Goal: Information Seeking & Learning: Learn about a topic

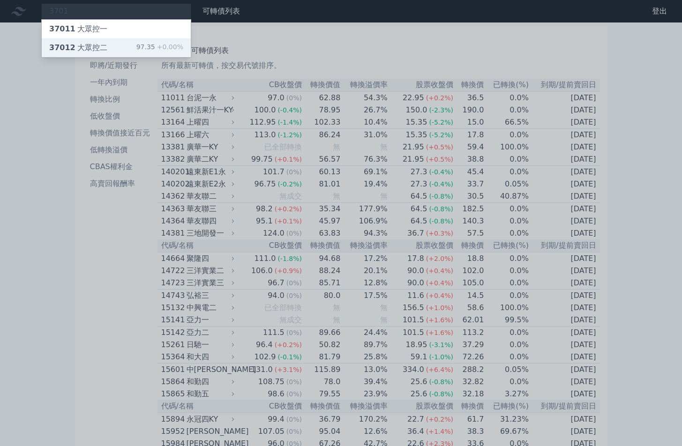
type input "3701"
click at [107, 45] on div "37012 大眾控二 97.35 +0.00%" at bounding box center [116, 47] width 149 height 19
type input "3701"
click at [98, 48] on div "37012 大眾控二" at bounding box center [78, 47] width 58 height 11
